Goal: Information Seeking & Learning: Check status

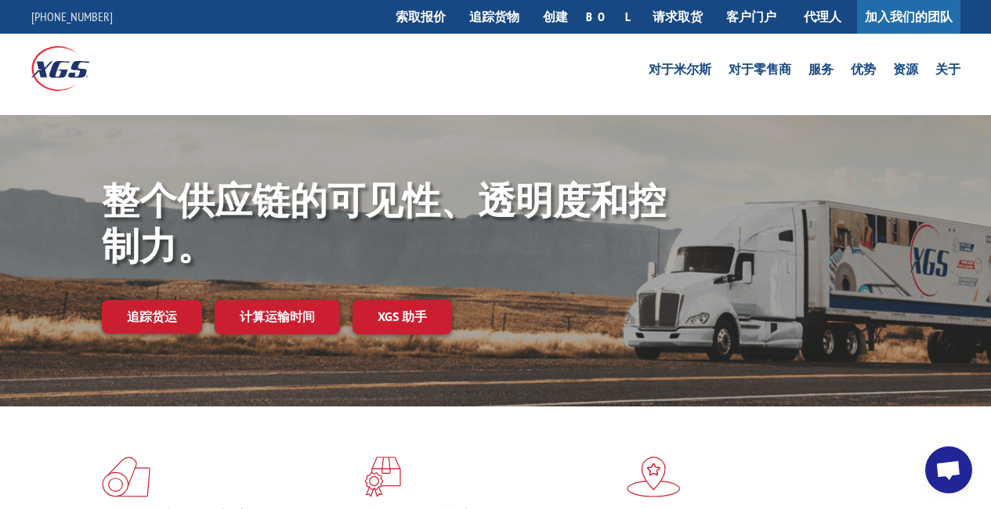
scroll to position [157, 0]
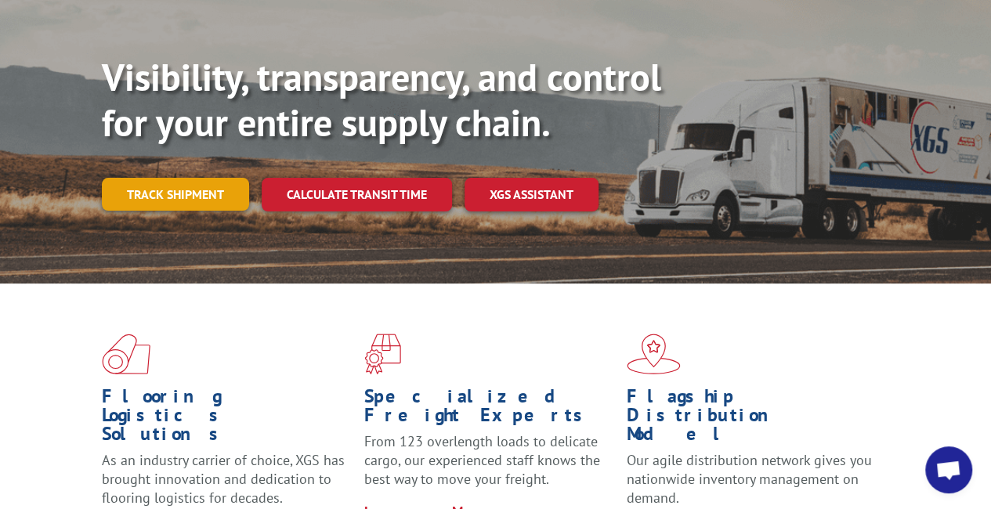
click at [133, 178] on link "Track shipment" at bounding box center [175, 194] width 147 height 33
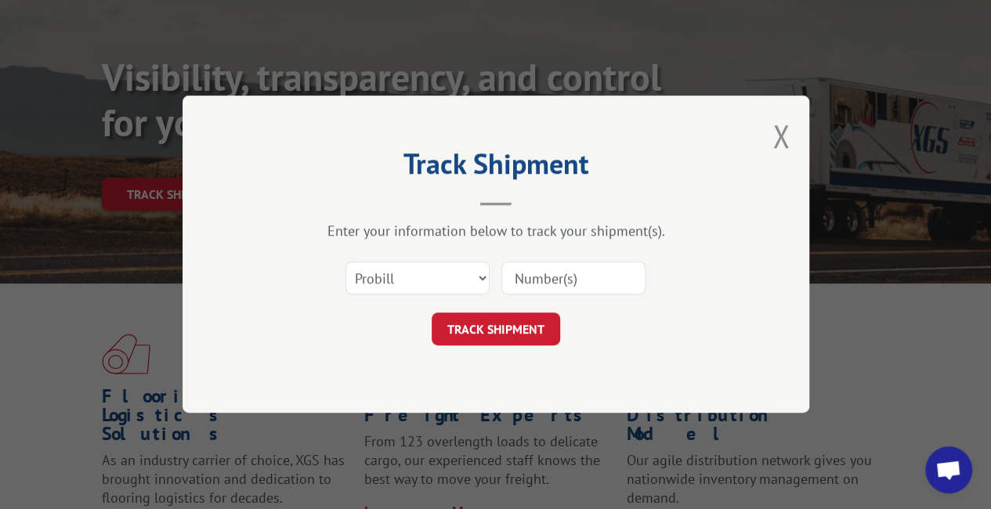
scroll to position [0, 0]
click at [522, 280] on input at bounding box center [573, 278] width 144 height 33
paste input "17501621"
type input "17501621"
click at [506, 328] on button "TRACK SHIPMENT" at bounding box center [496, 329] width 128 height 33
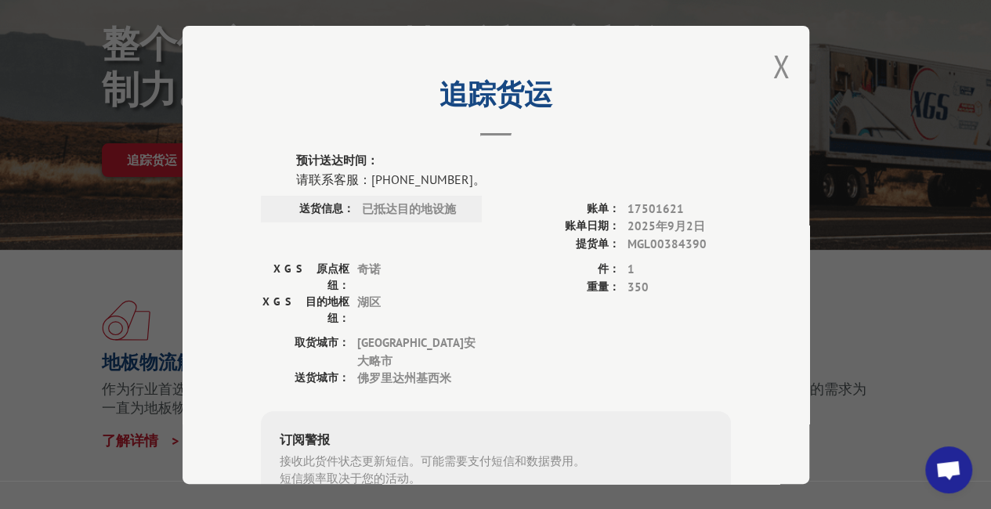
click at [773, 71] on button "关闭模式" at bounding box center [780, 66] width 17 height 42
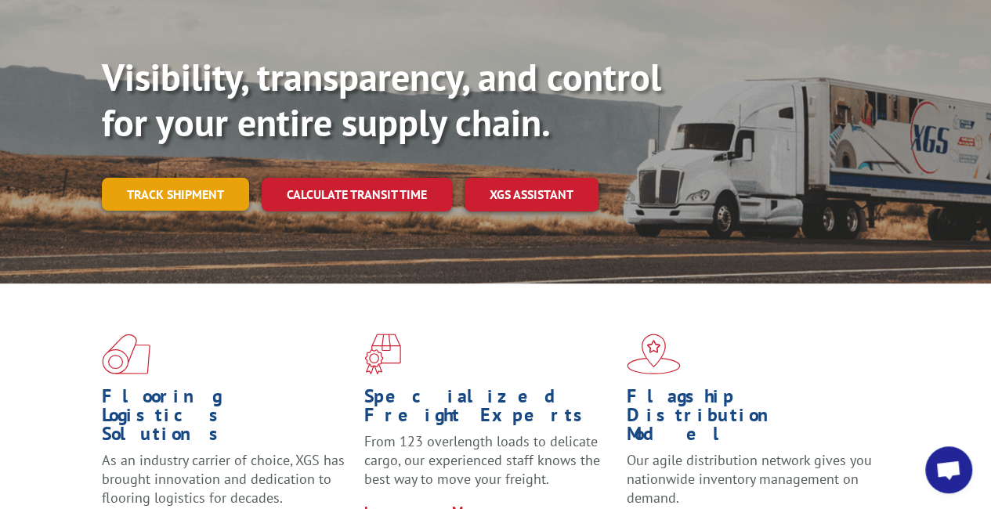
click at [165, 178] on link "Track shipment" at bounding box center [175, 194] width 147 height 33
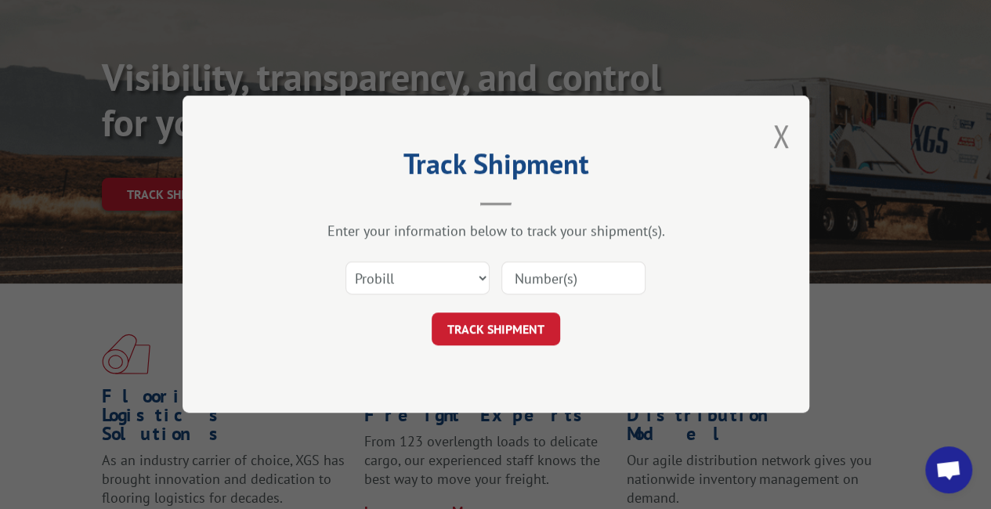
drag, startPoint x: 565, startPoint y: 283, endPoint x: 552, endPoint y: 297, distance: 19.4
click at [565, 283] on input at bounding box center [573, 278] width 144 height 33
paste input "17501937"
type input "17501937"
click at [519, 326] on button "TRACK SHIPMENT" at bounding box center [496, 329] width 128 height 33
